Goal: Information Seeking & Learning: Learn about a topic

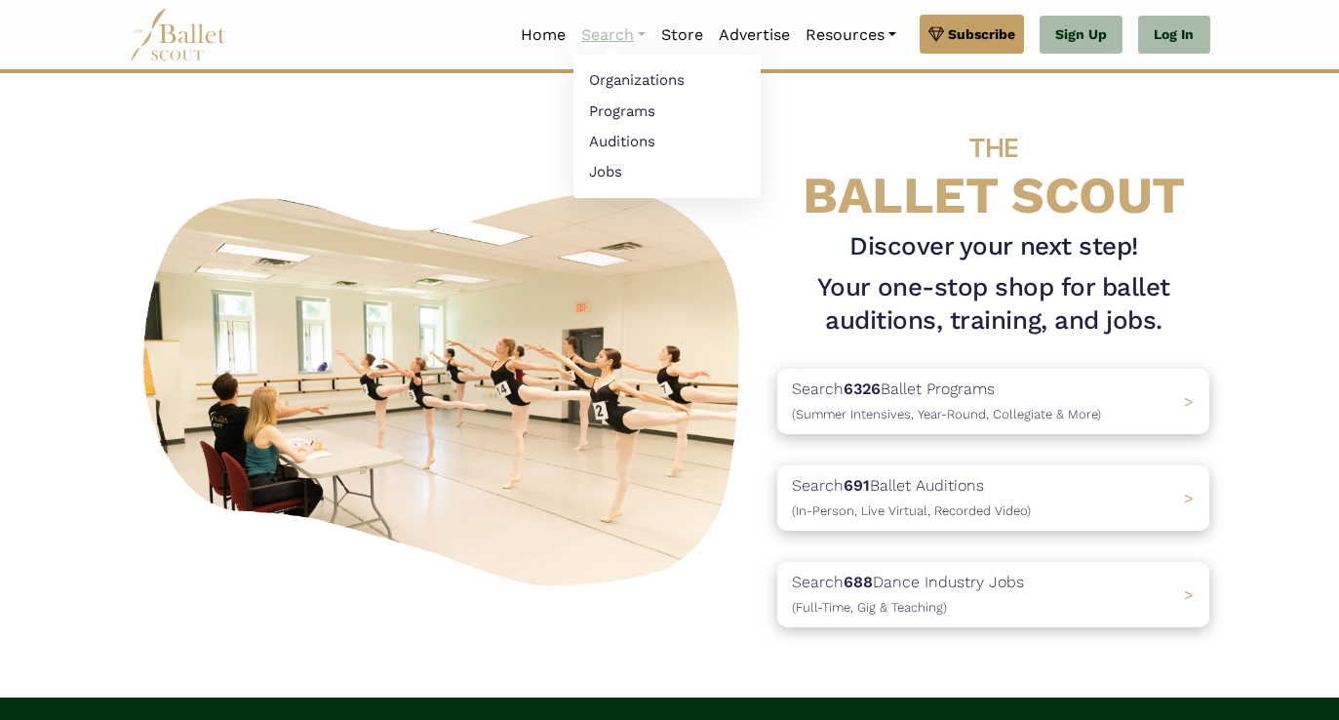
click at [584, 36] on link "Search" at bounding box center [613, 35] width 80 height 41
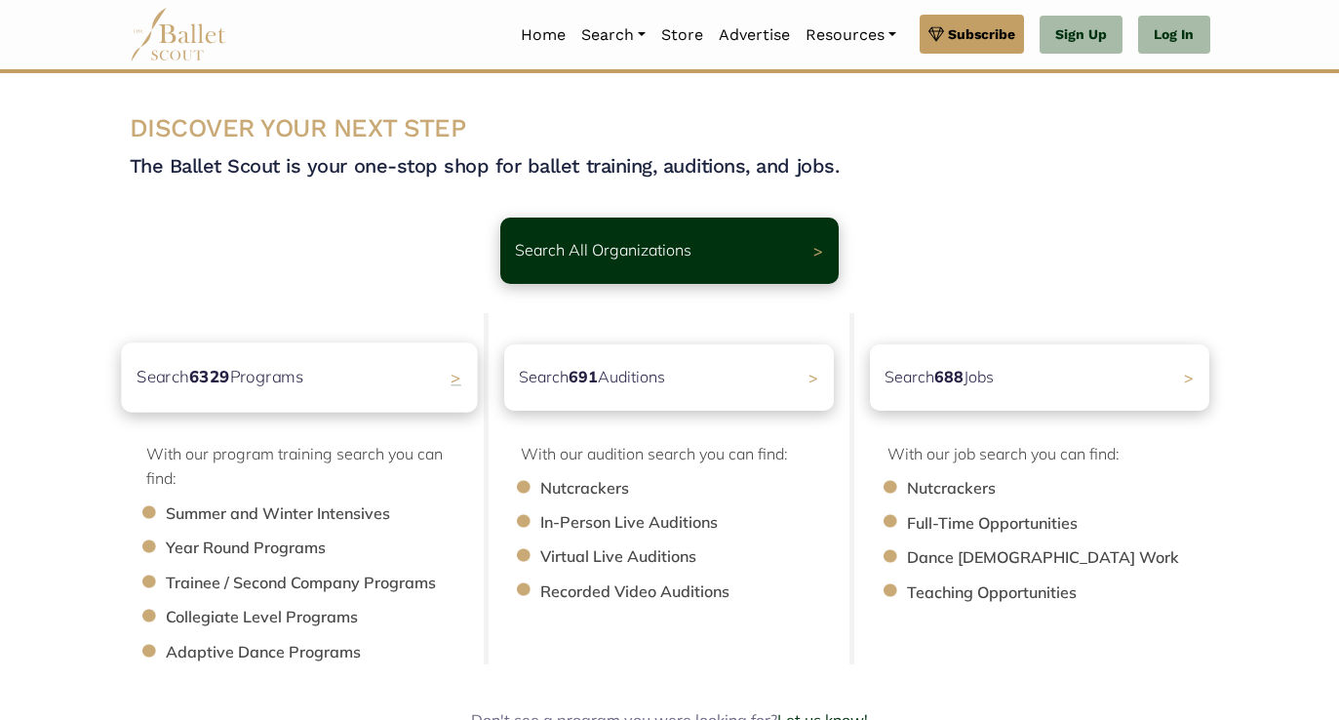
click at [291, 392] on div "Search 6329 Programs >" at bounding box center [299, 376] width 356 height 69
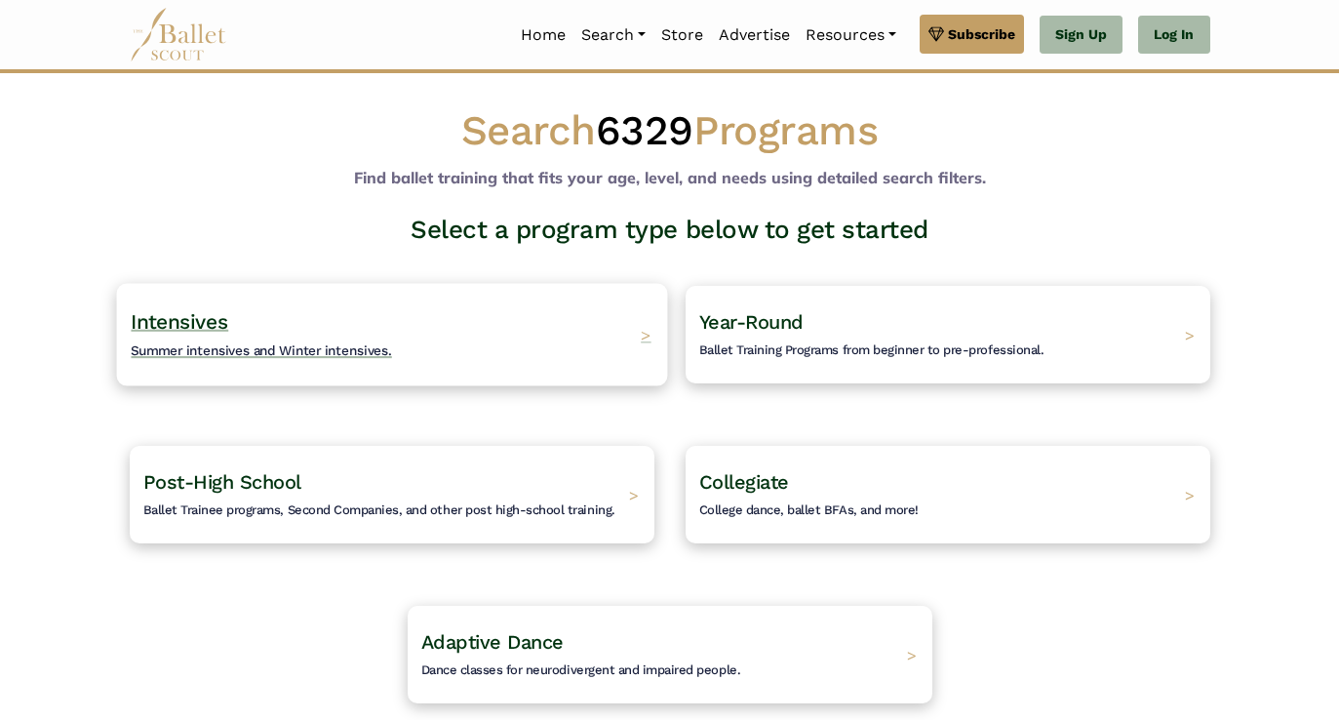
click at [354, 340] on h4 "Intensives Summer intensives and Winter intensives." at bounding box center [261, 335] width 261 height 54
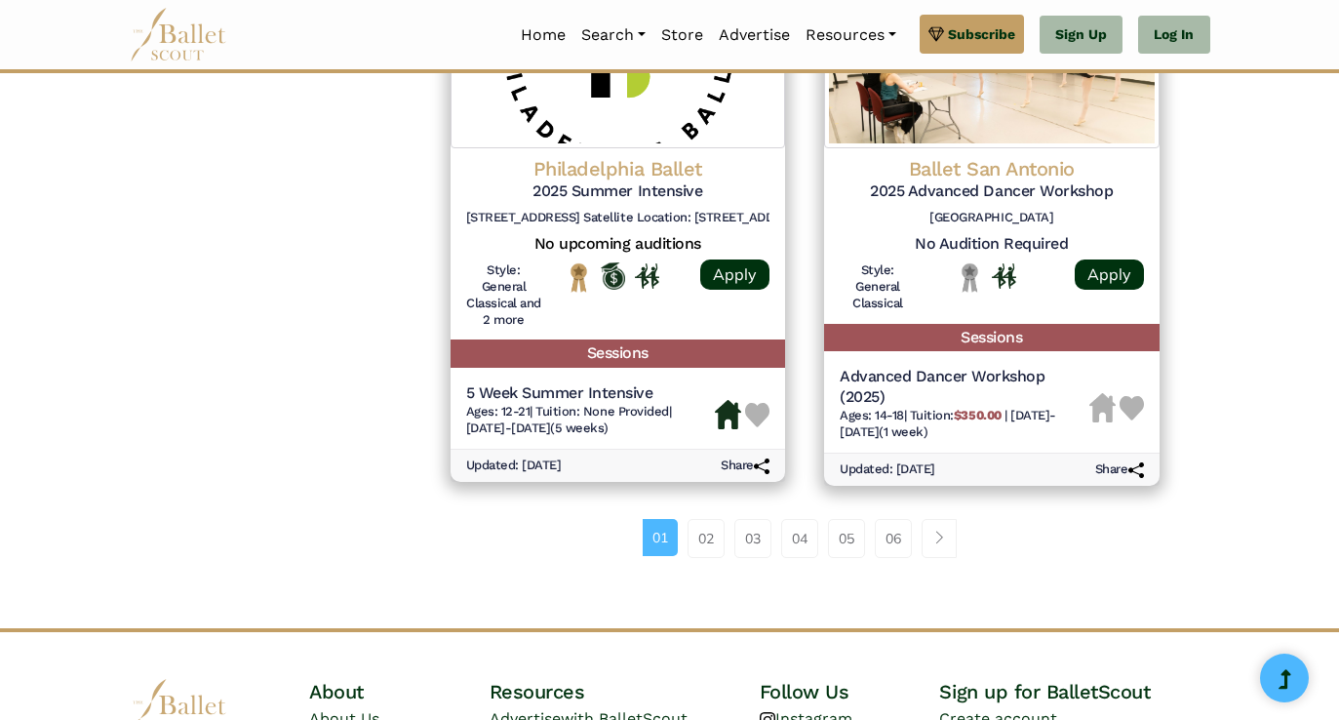
scroll to position [2730, 0]
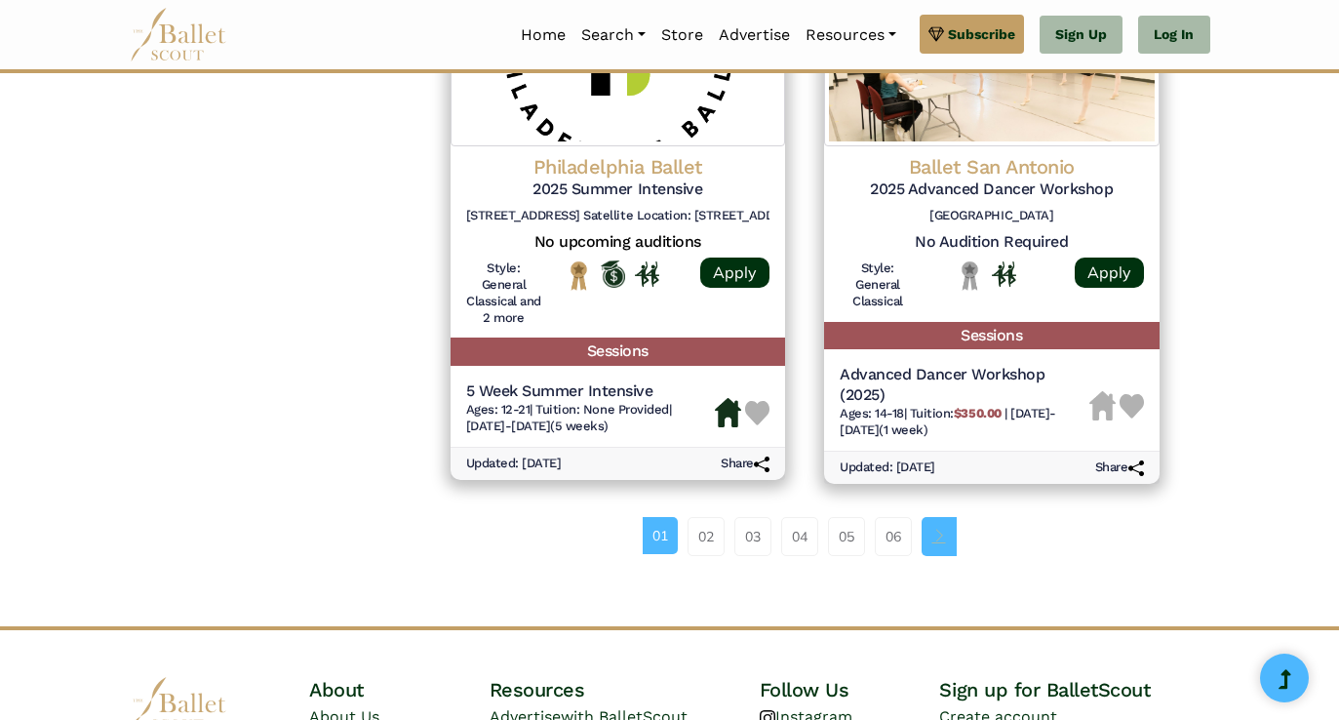
click at [937, 534] on span "Page navigation example" at bounding box center [939, 535] width 14 height 14
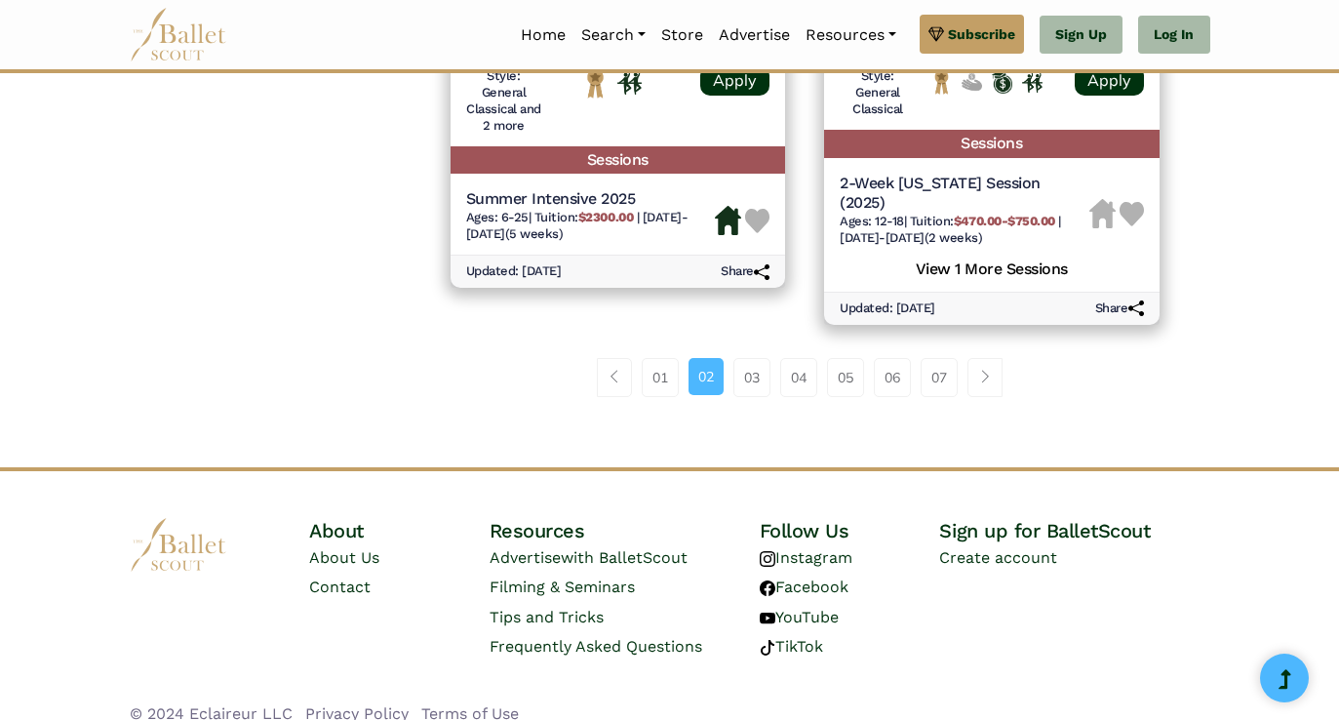
scroll to position [3042, 0]
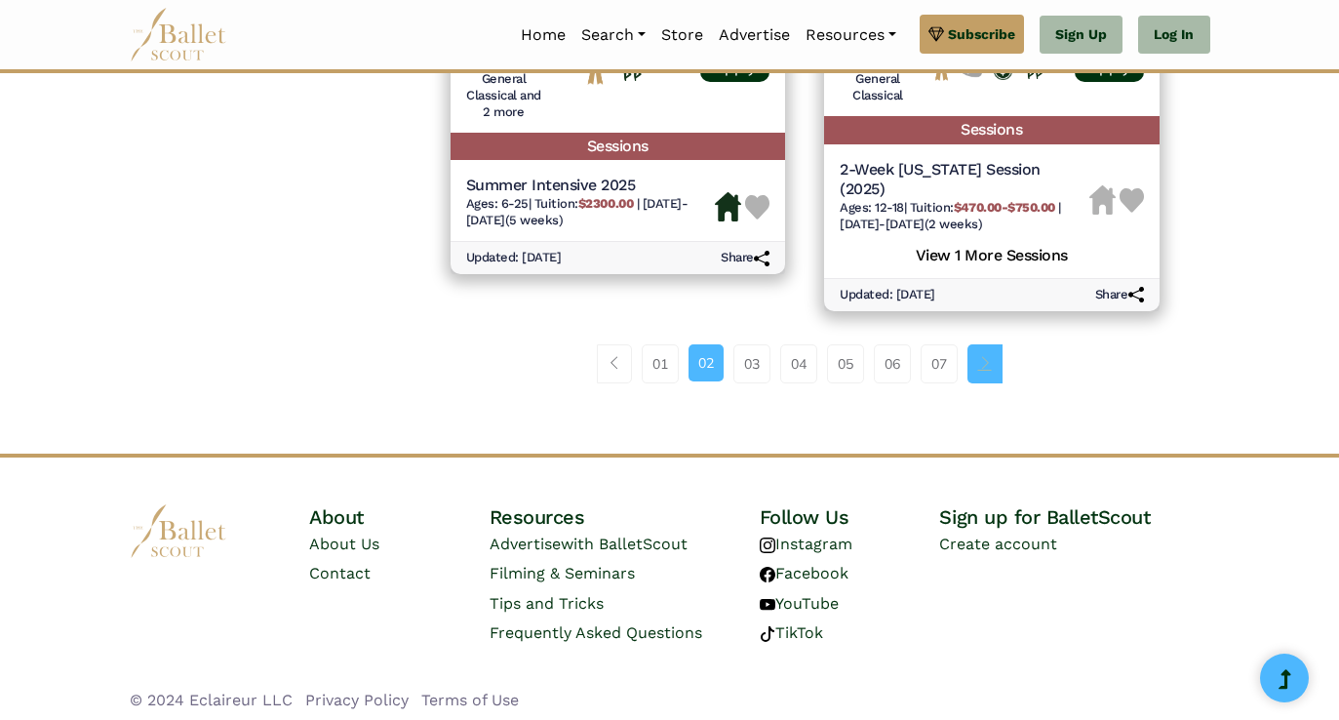
click at [992, 363] on span "Page navigation example" at bounding box center [985, 363] width 14 height 14
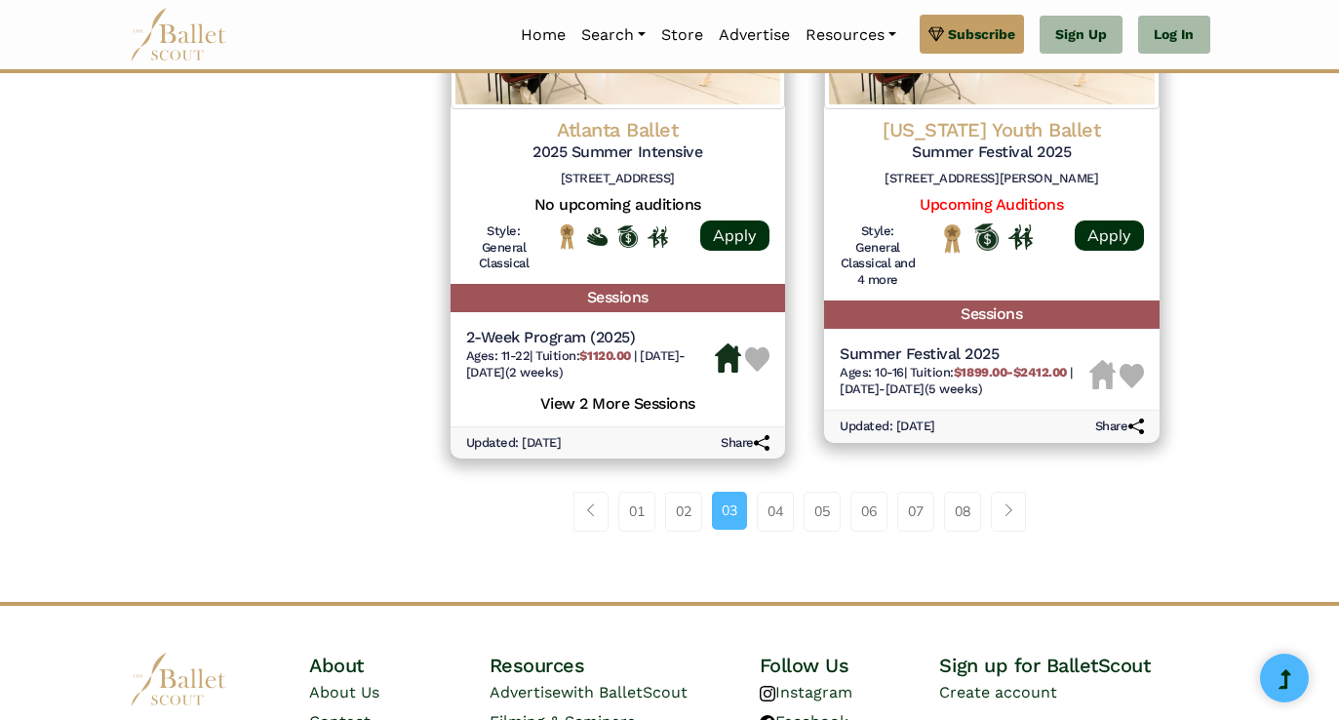
scroll to position [2847, 0]
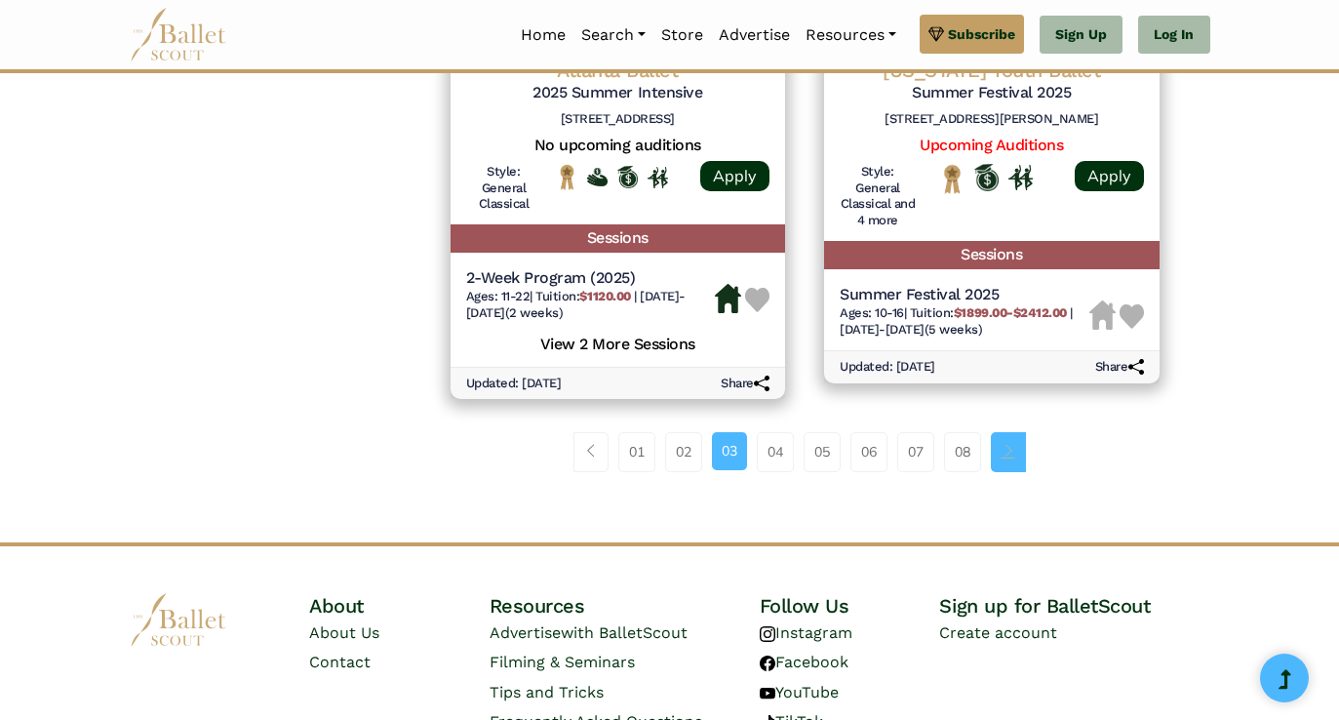
click at [1014, 449] on span "Page navigation example" at bounding box center [1008, 451] width 14 height 14
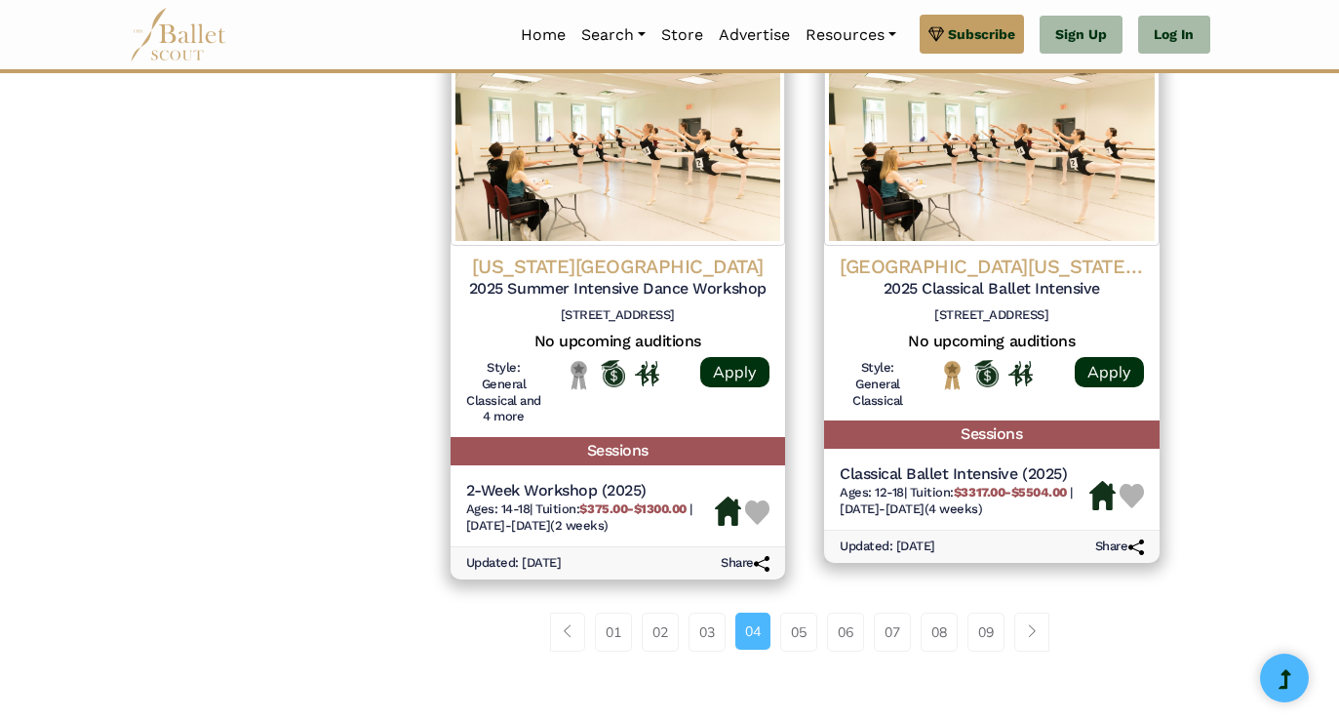
scroll to position [2652, 0]
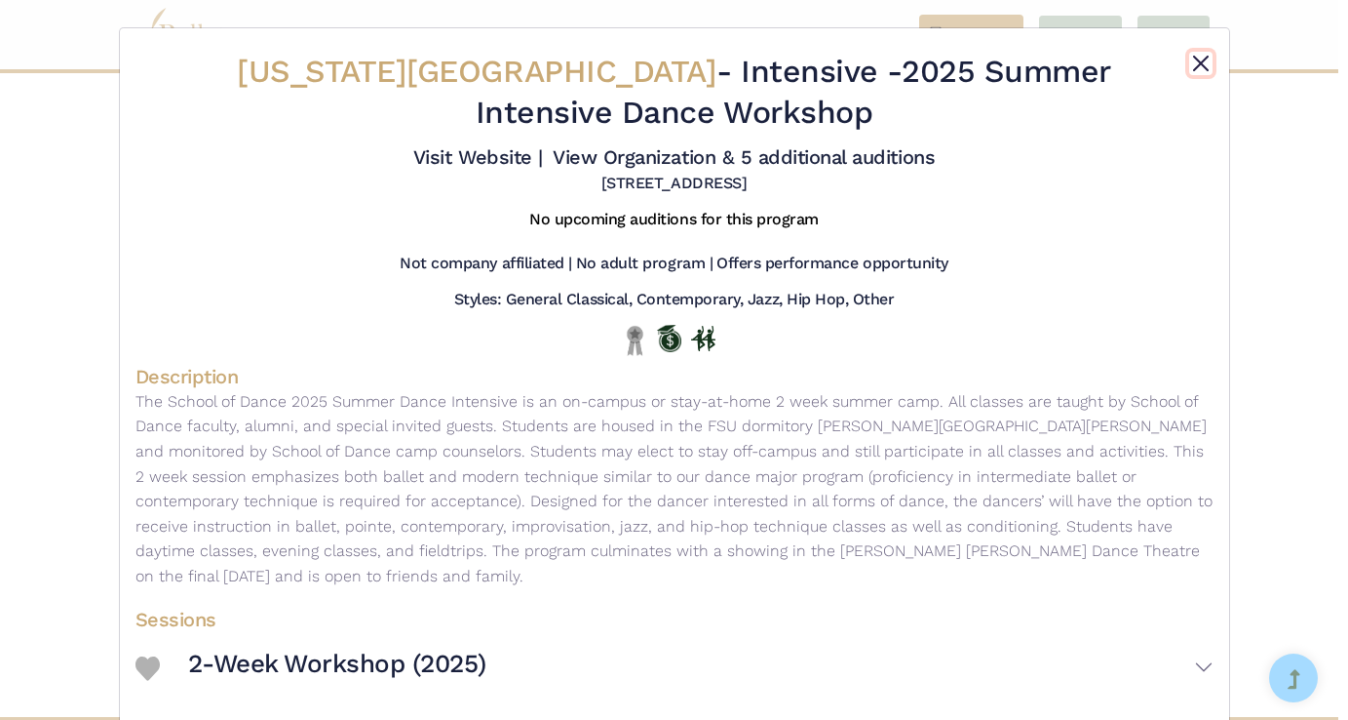
click at [1199, 60] on button "Close" at bounding box center [1201, 63] width 23 height 23
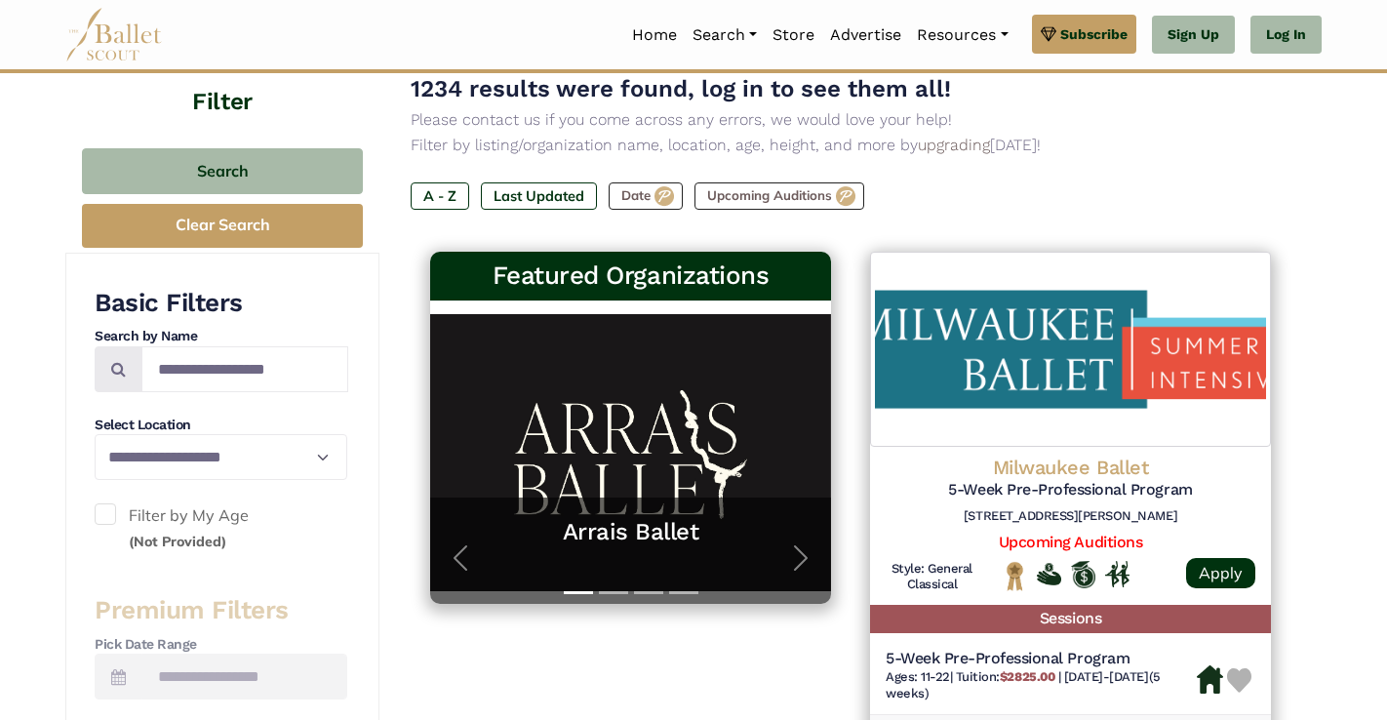
scroll to position [201, 0]
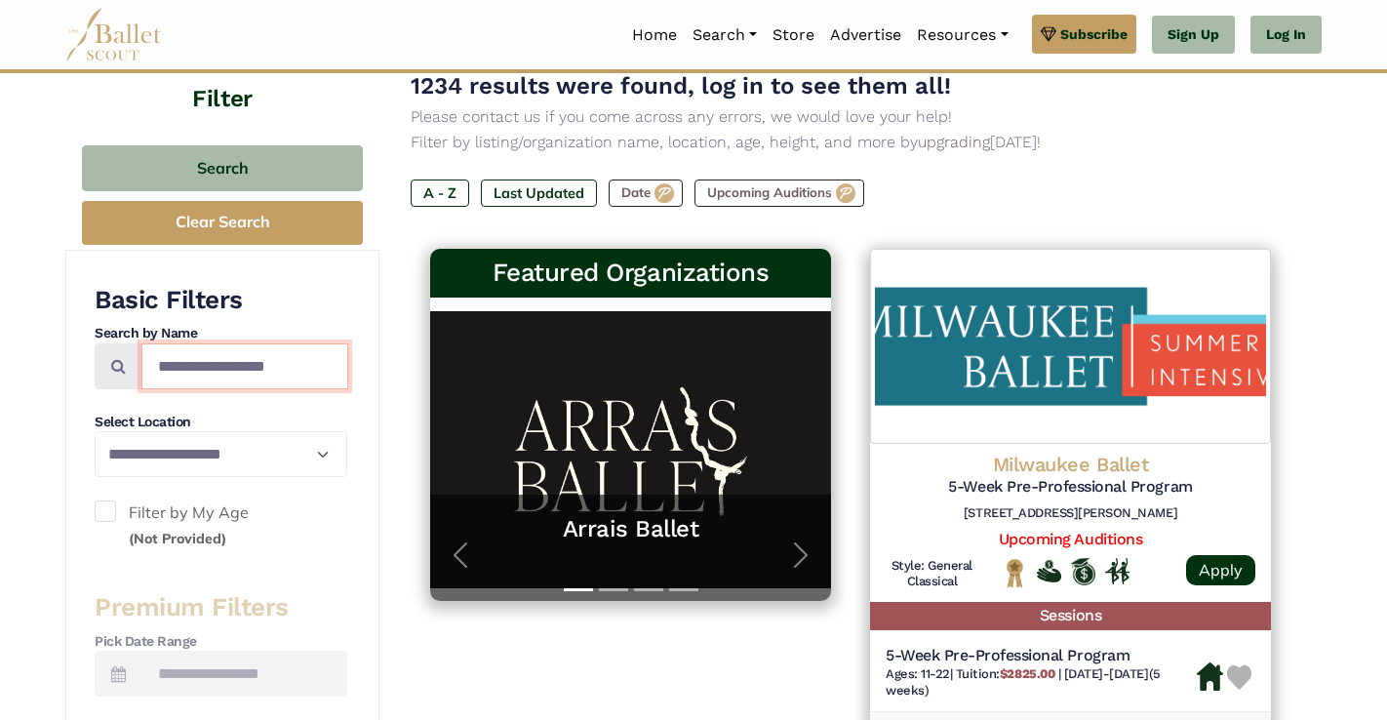
click at [223, 369] on input "Search by names..." at bounding box center [244, 366] width 207 height 46
type input "********"
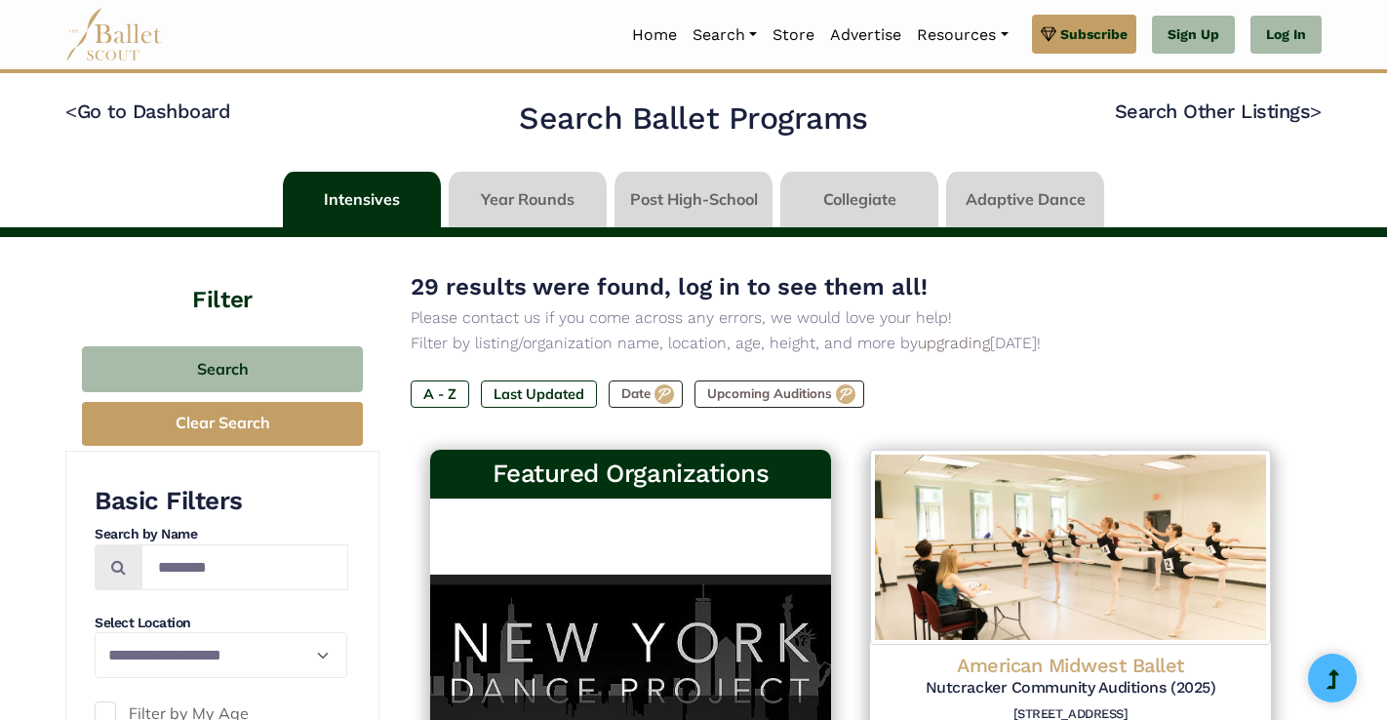
click at [1183, 371] on div "29 results were found, log in to see them all! Please contact us if you come ac…" at bounding box center [849, 354] width 879 height 172
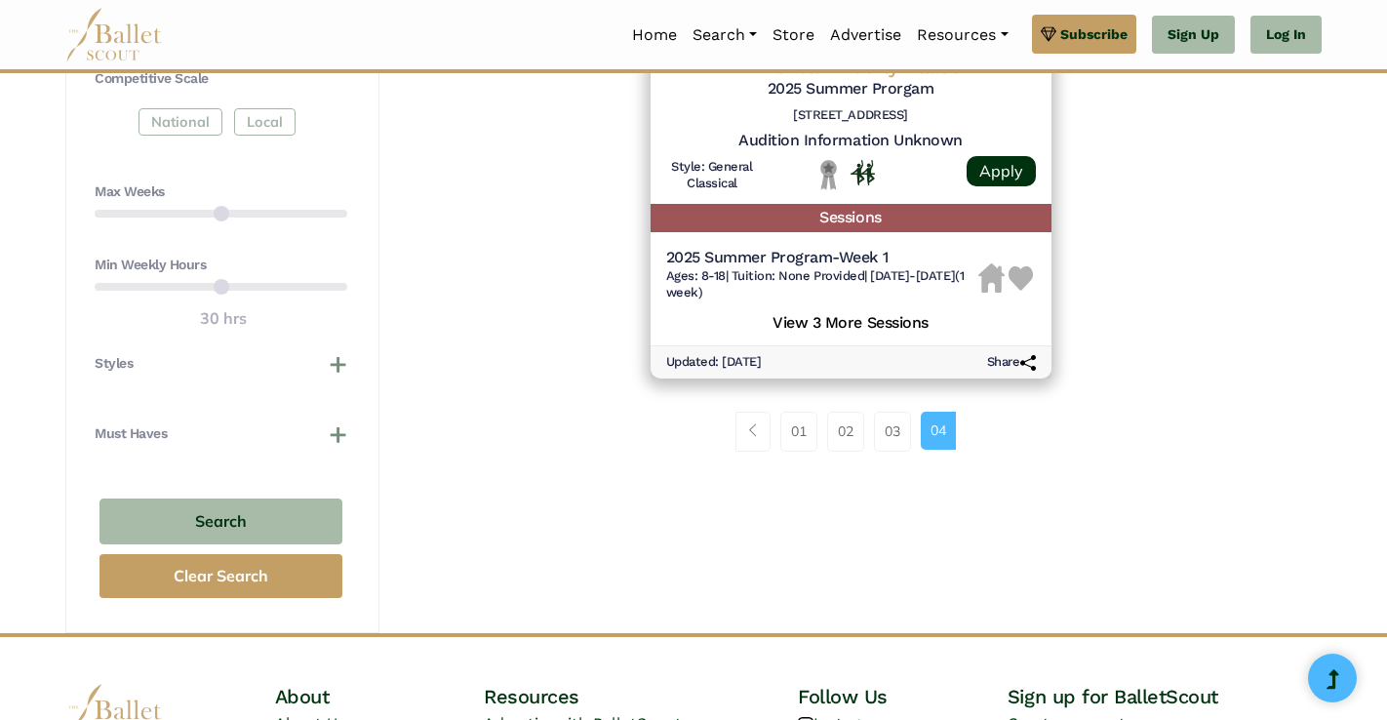
scroll to position [1131, 0]
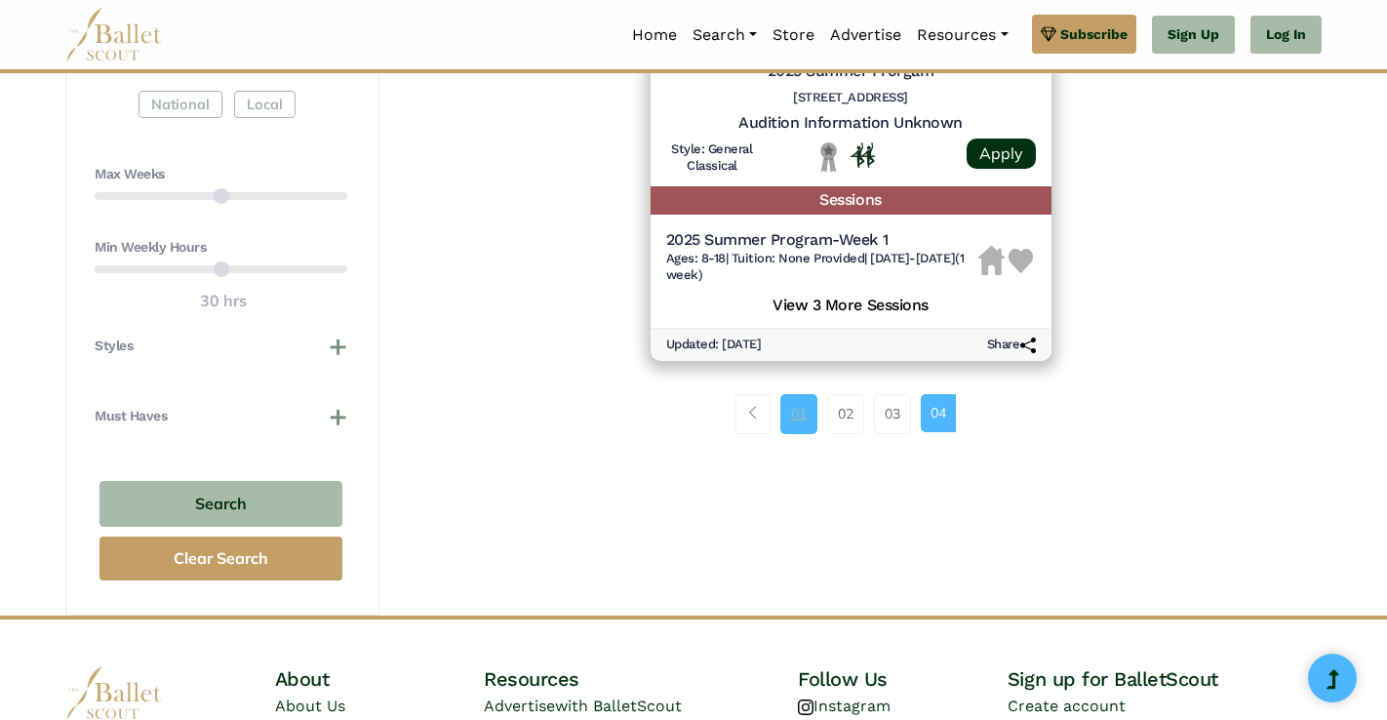
click at [793, 418] on link "01" at bounding box center [798, 413] width 37 height 39
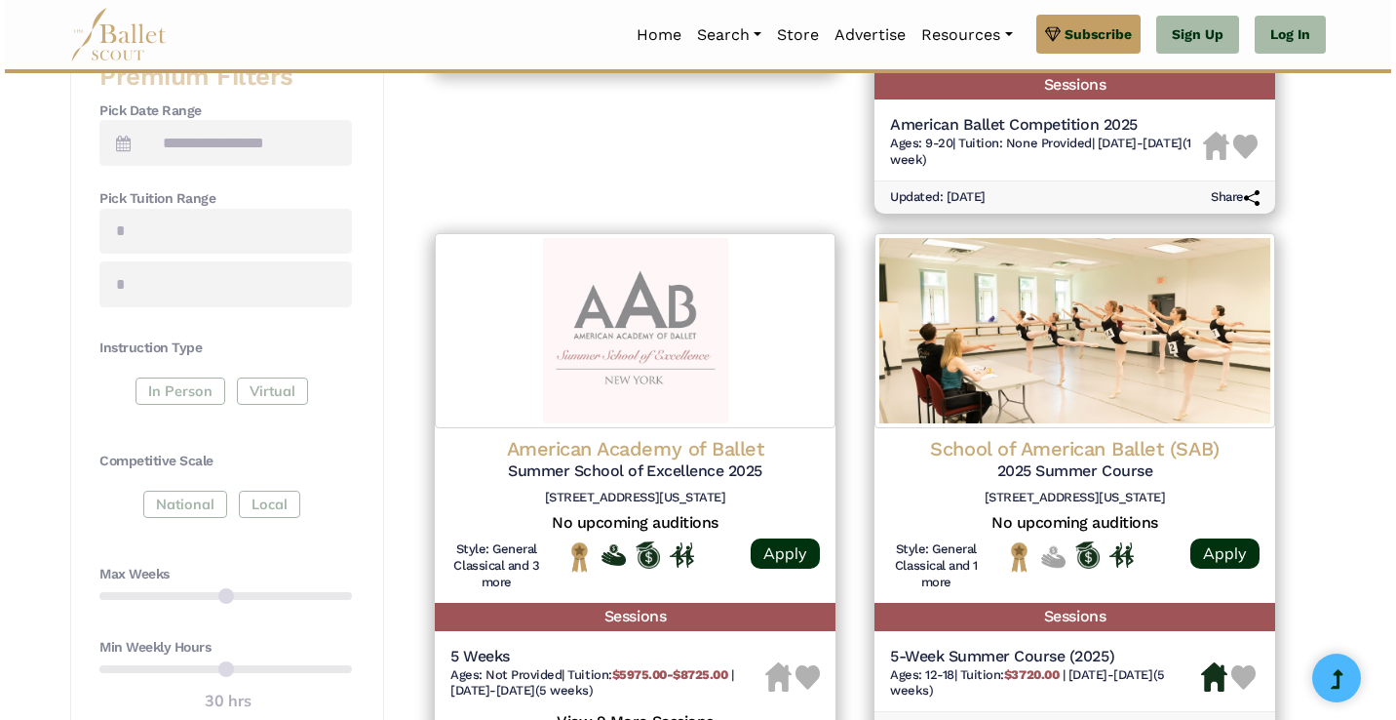
scroll to position [780, 0]
